Goal: Information Seeking & Learning: Learn about a topic

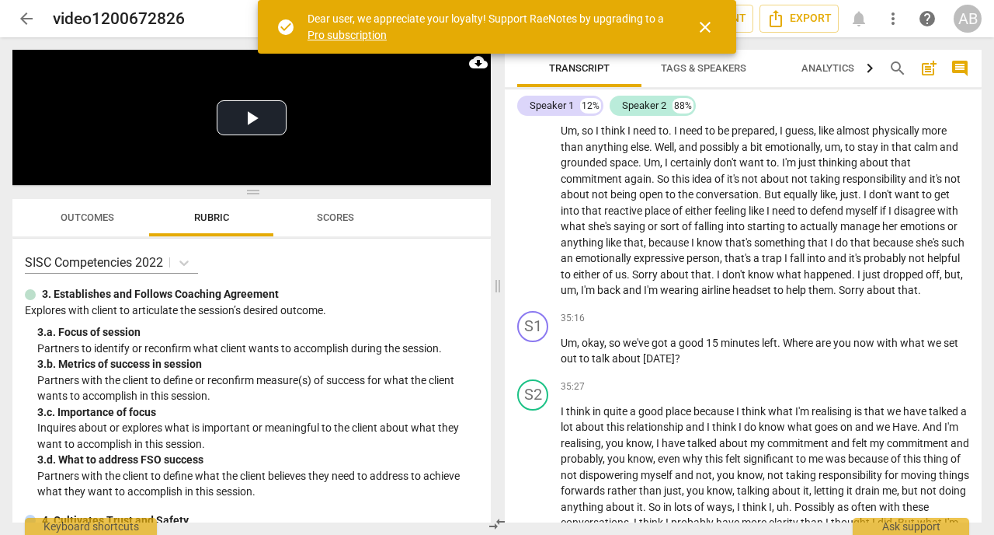
scroll to position [7876, 0]
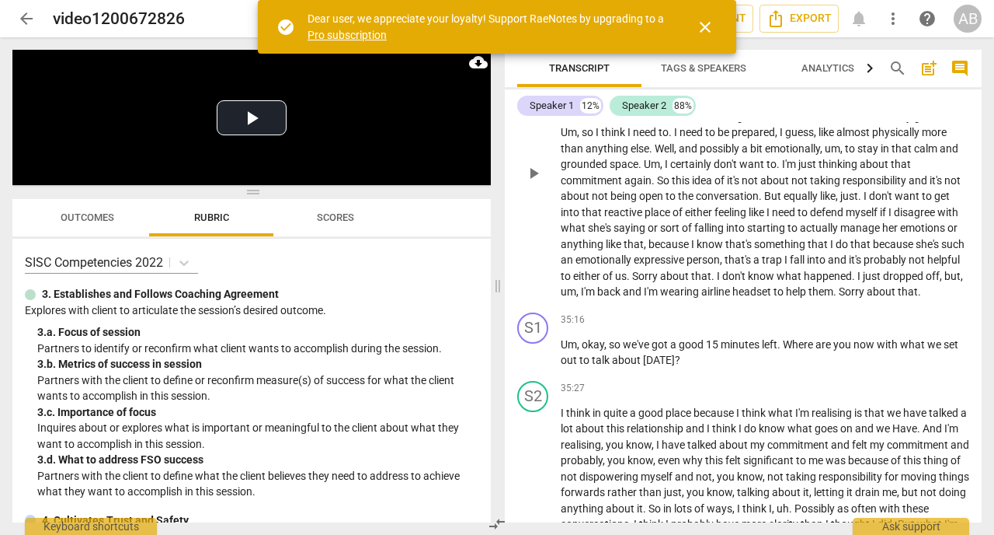
click at [784, 202] on span "But" at bounding box center [773, 196] width 19 height 12
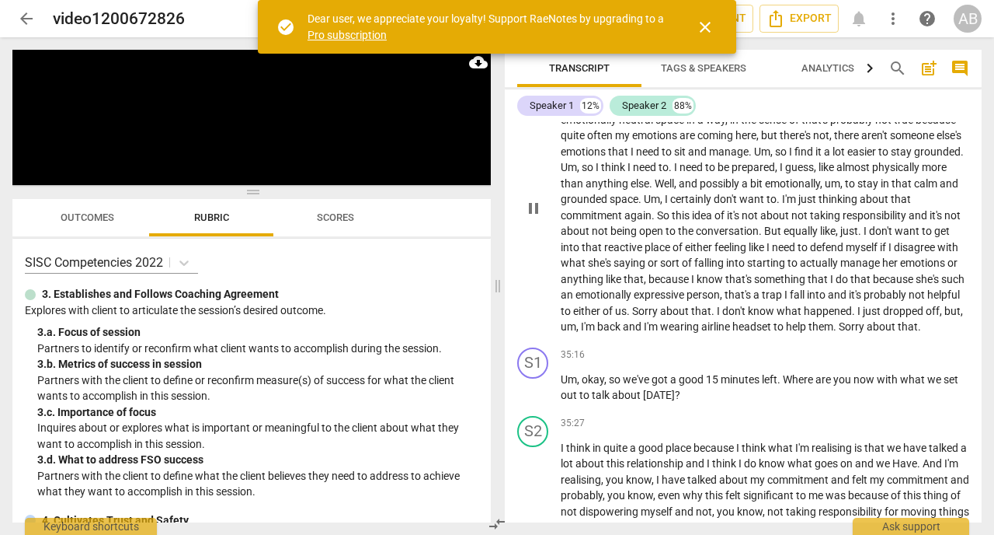
scroll to position [7828, 0]
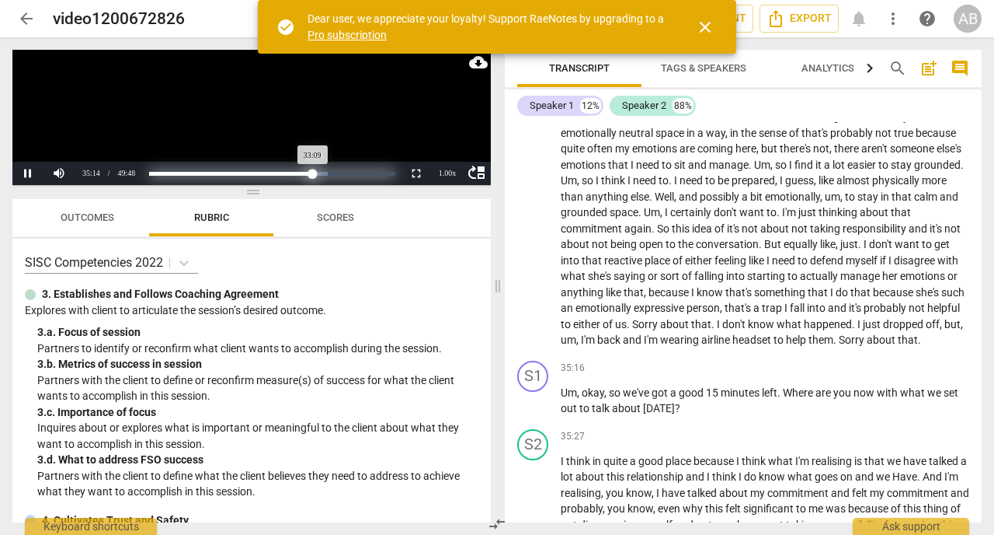
click at [313, 172] on div "Progress : 66.56%" at bounding box center [231, 174] width 164 height 4
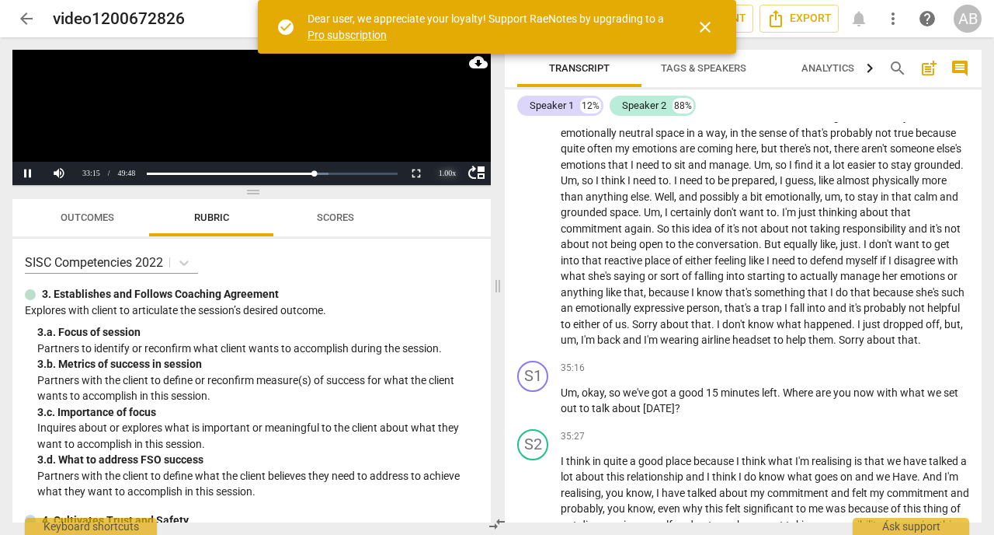
click at [439, 172] on div "1.00 x" at bounding box center [447, 173] width 31 height 23
click at [445, 84] on li "0.75x" at bounding box center [447, 86] width 31 height 17
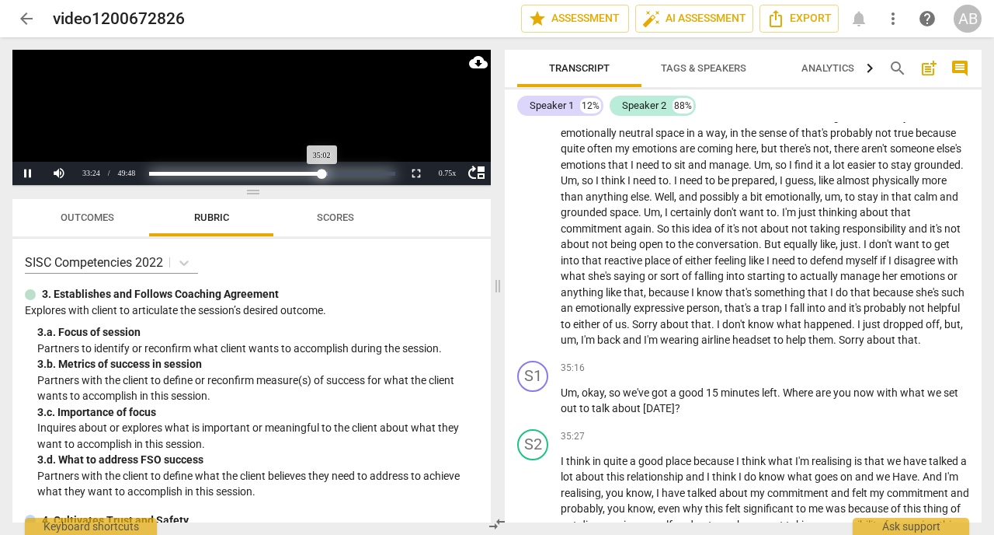
click at [322, 173] on div "Loaded : 0% Progress : 70.35%" at bounding box center [272, 174] width 246 height 4
click at [317, 172] on div "Progress : 68.14%" at bounding box center [233, 174] width 168 height 4
click at [321, 174] on div "Progress : 69.72%" at bounding box center [235, 174] width 172 height 4
click at [319, 175] on div "Progress : 69.09%" at bounding box center [234, 174] width 170 height 4
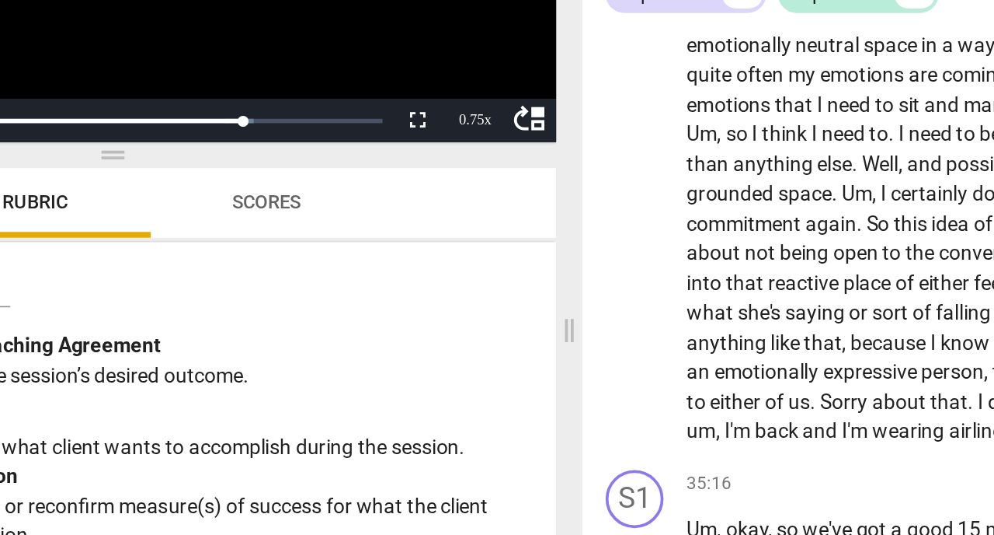
click at [423, 145] on video at bounding box center [251, 117] width 479 height 135
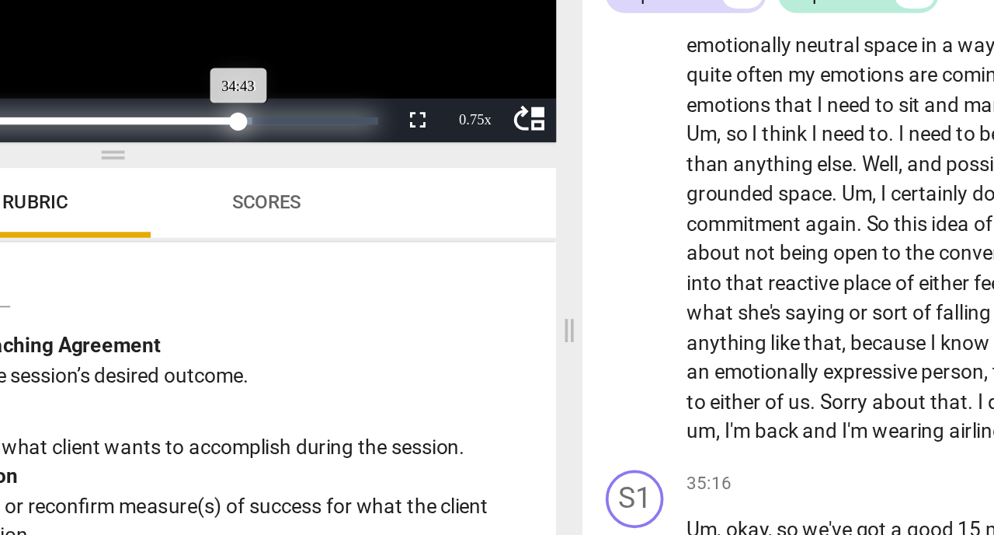
click at [321, 173] on div "Progress : 69.72%" at bounding box center [235, 174] width 172 height 4
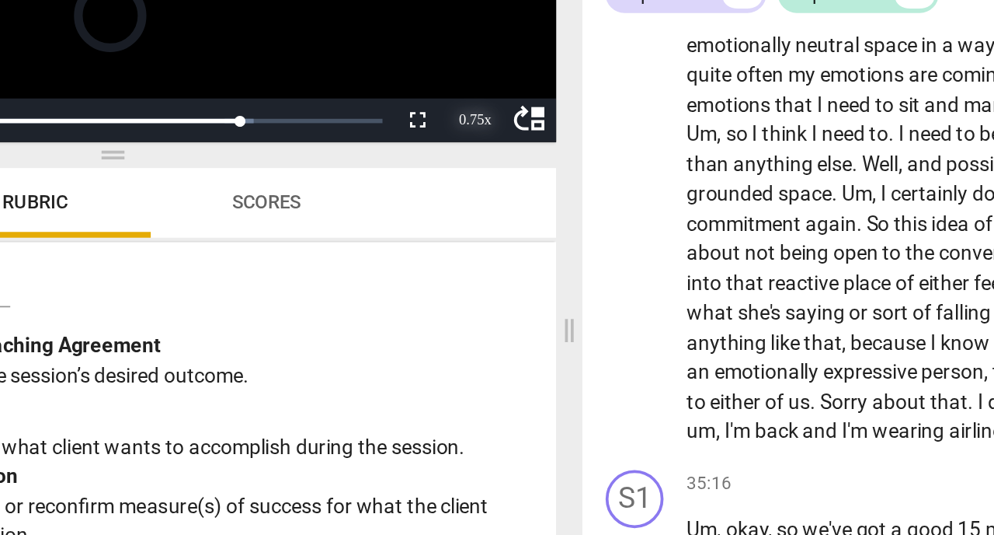
click at [453, 173] on div "0.75 x" at bounding box center [447, 173] width 31 height 23
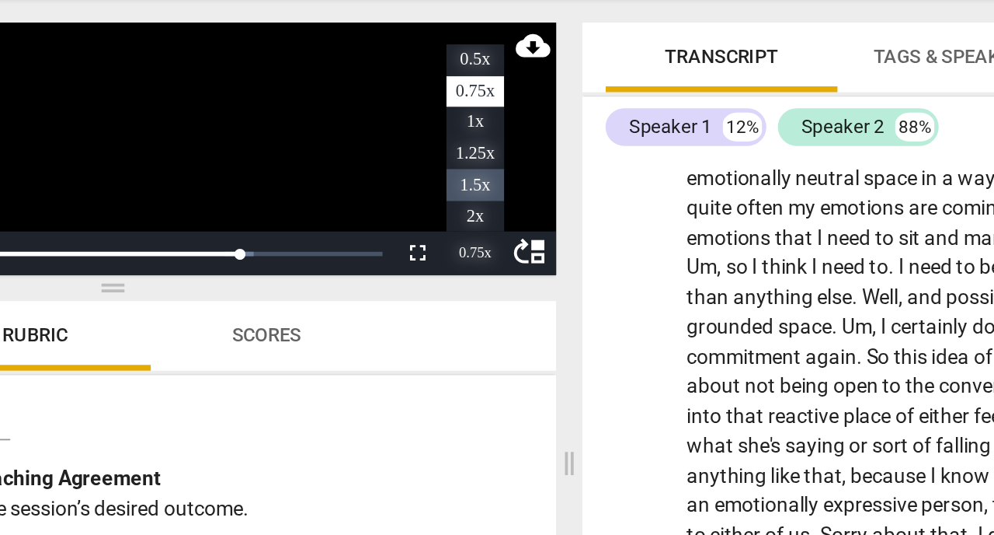
click at [444, 65] on li "0.5x" at bounding box center [447, 69] width 31 height 17
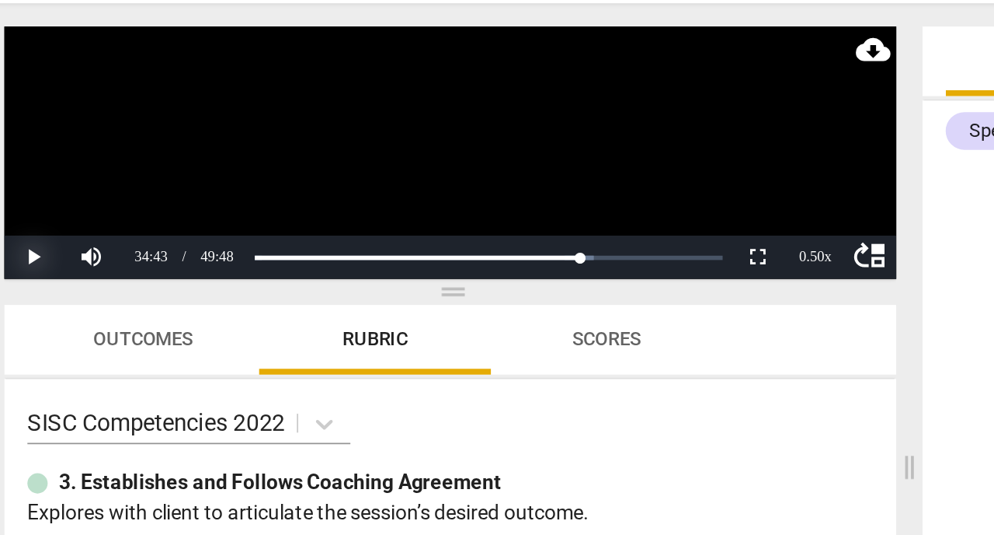
click at [33, 171] on button "Play" at bounding box center [27, 173] width 31 height 23
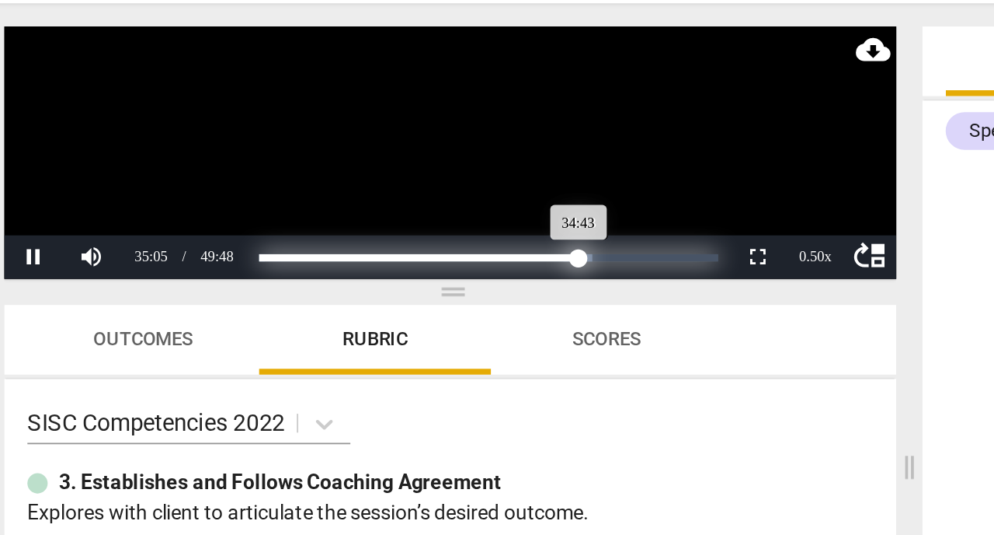
click at [321, 173] on div "Progress : 69.72%" at bounding box center [235, 174] width 172 height 4
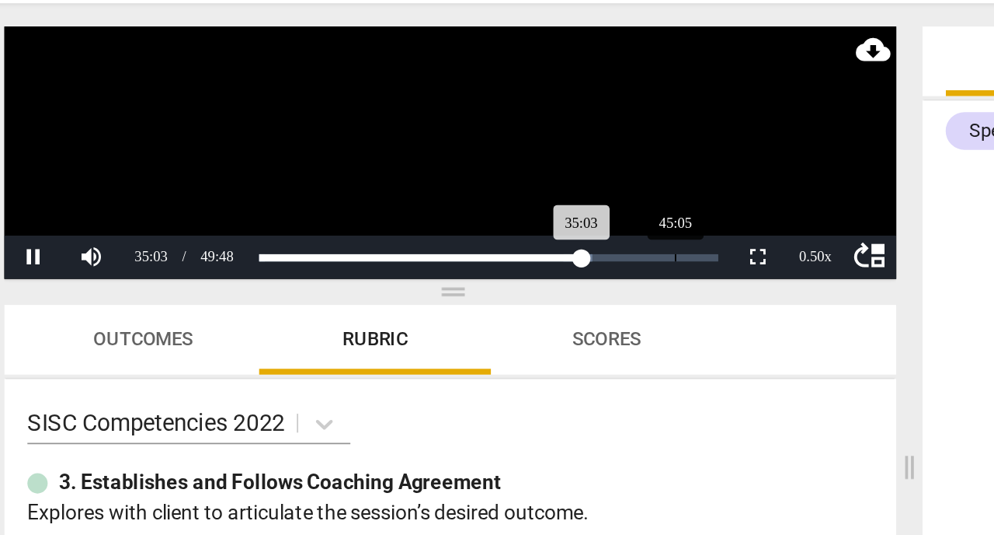
click at [372, 170] on div "Loaded : 0% Progress : 70.40%" at bounding box center [272, 173] width 258 height 23
click at [377, 183] on div "Loaded : 0% Progress : 70.43%" at bounding box center [272, 173] width 258 height 23
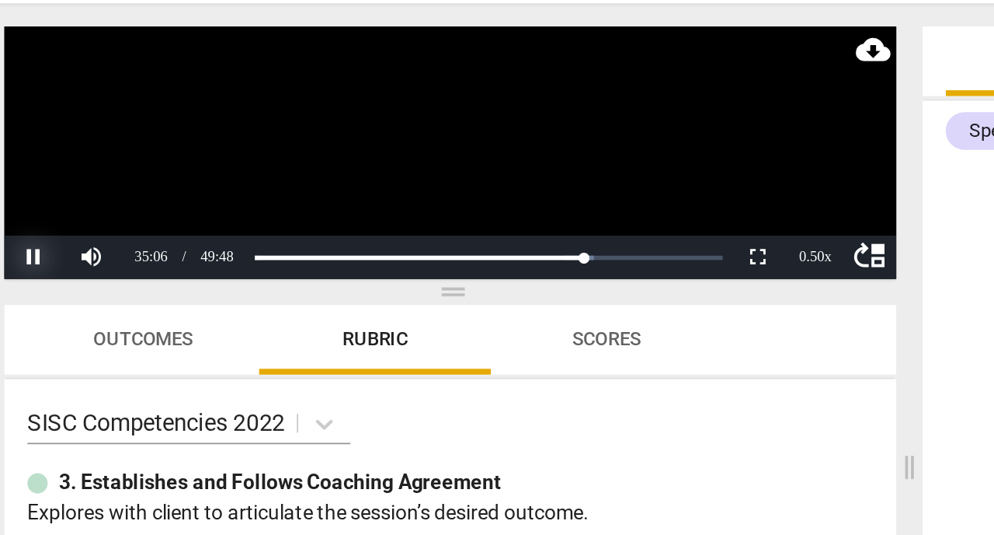
click at [28, 172] on button "Pause" at bounding box center [27, 173] width 31 height 23
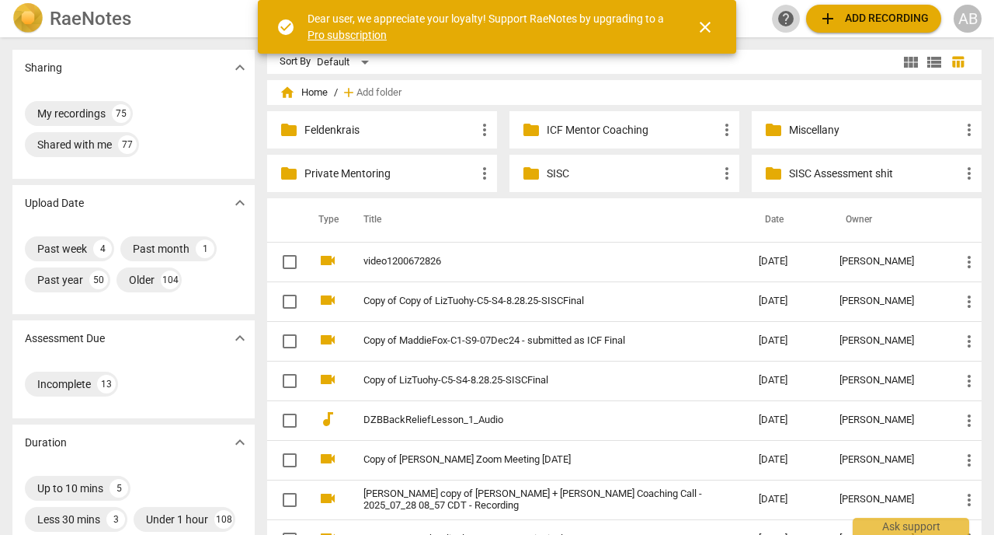
click at [784, 21] on span "help" at bounding box center [786, 18] width 19 height 19
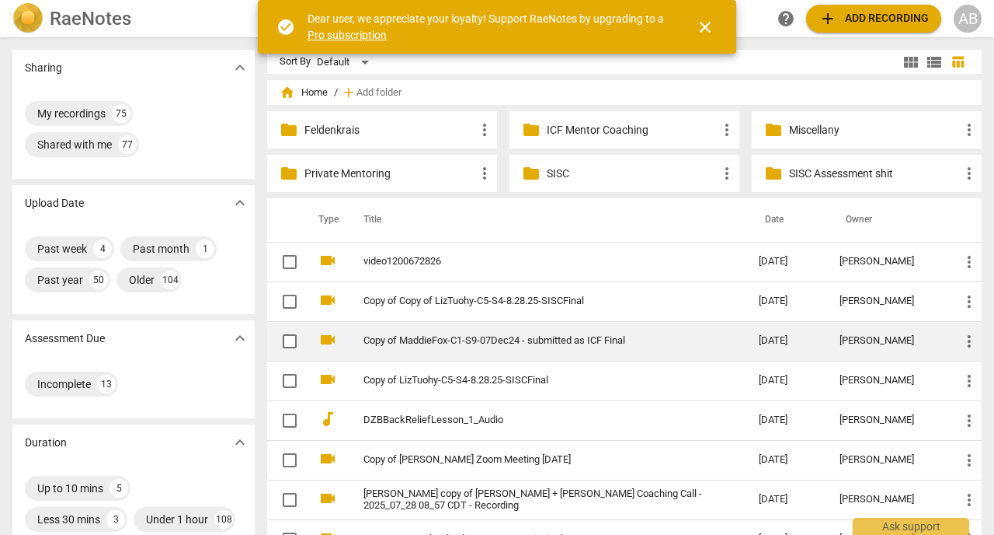
click at [496, 350] on td "Copy of MaddieFox-C1-S9-07Dec24 - submitted as ICF Final" at bounding box center [546, 341] width 402 height 40
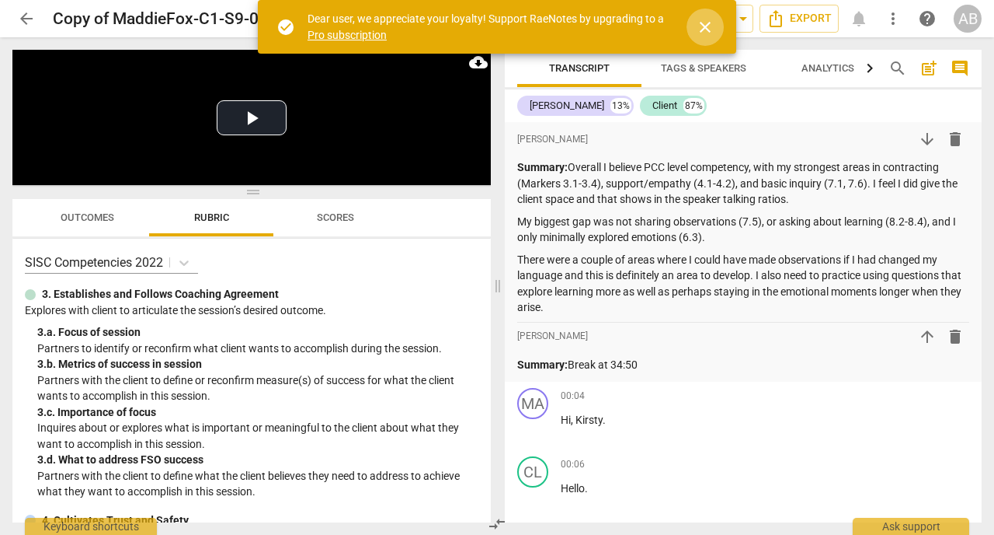
click at [699, 27] on span "close" at bounding box center [705, 27] width 19 height 19
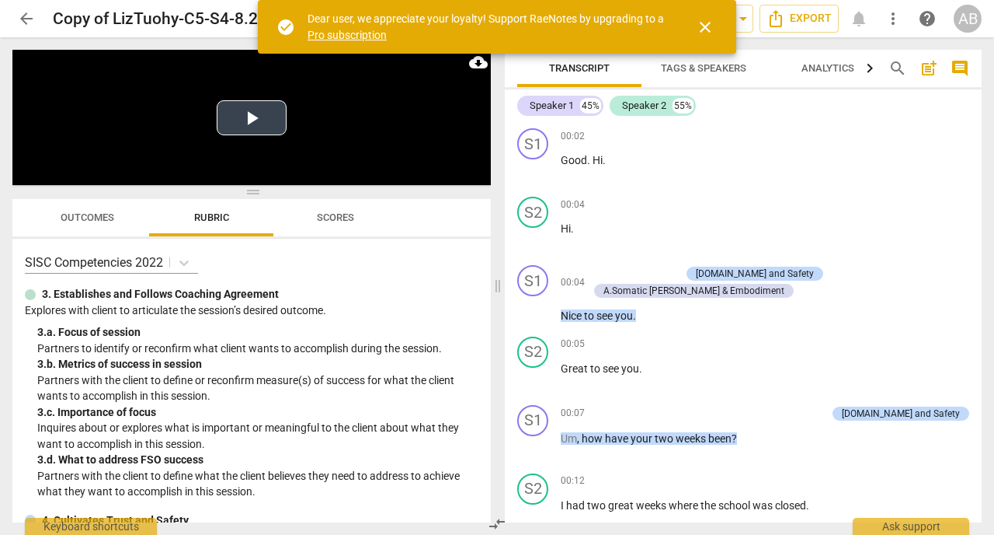
scroll to position [3128, 0]
